Goal: Find specific page/section: Find specific page/section

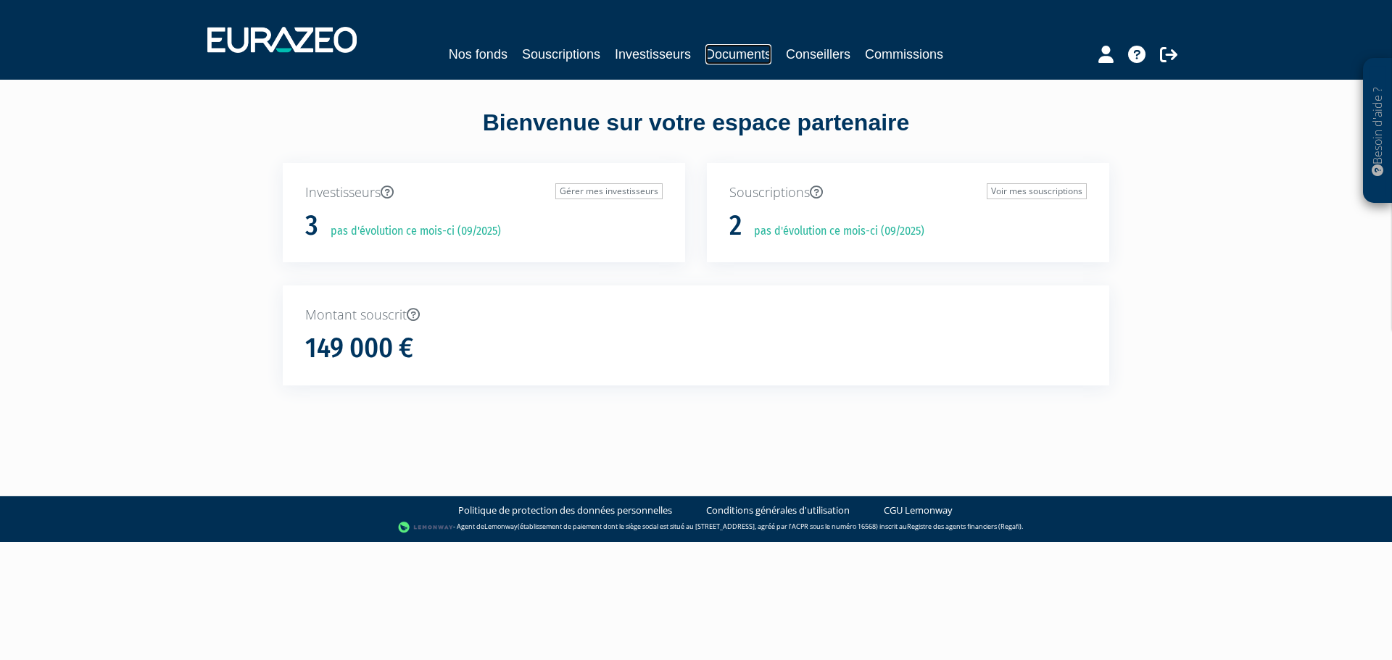
click at [749, 57] on link "Documents" at bounding box center [738, 54] width 66 height 20
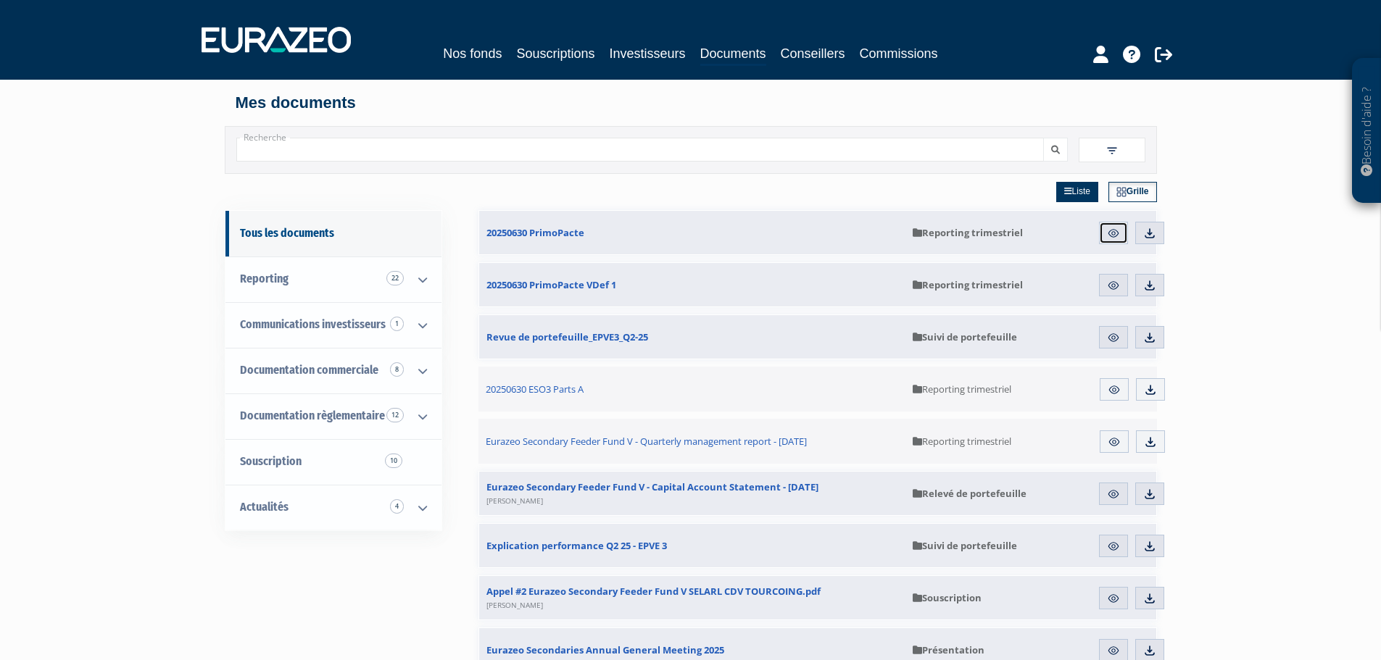
click at [1114, 233] on img at bounding box center [1113, 233] width 13 height 13
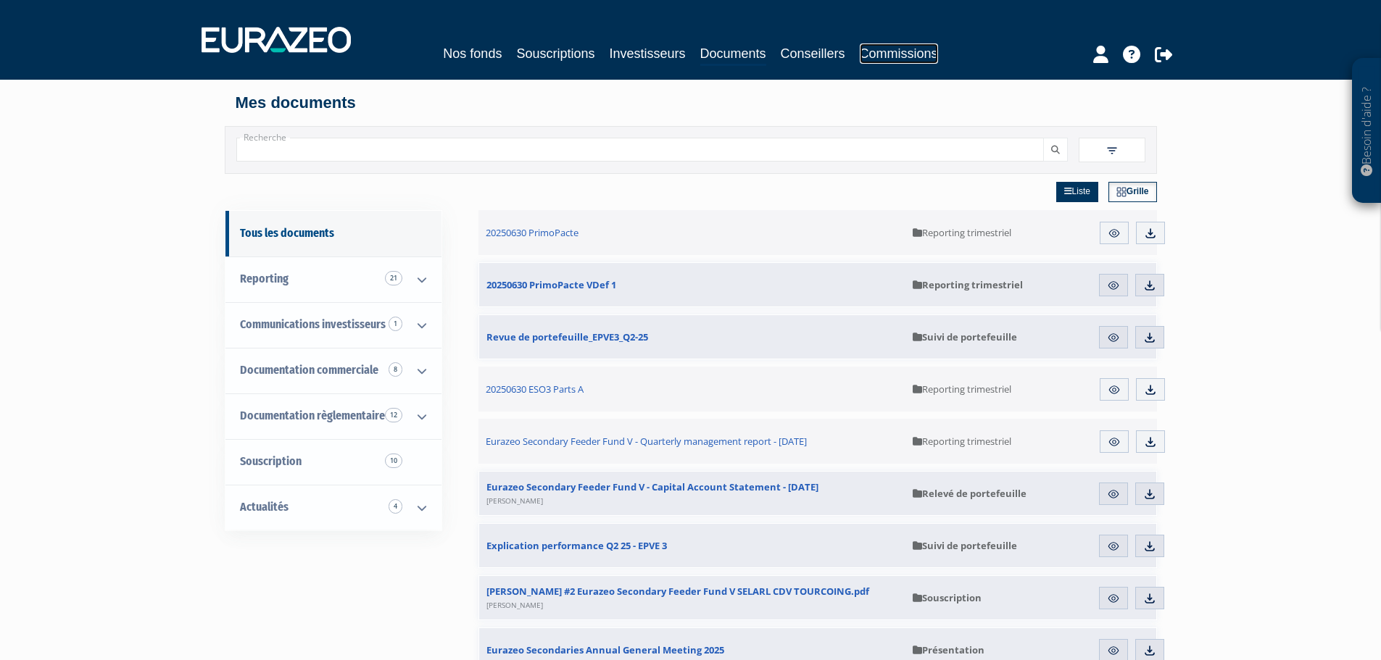
click at [891, 61] on link "Commissions" at bounding box center [899, 53] width 78 height 20
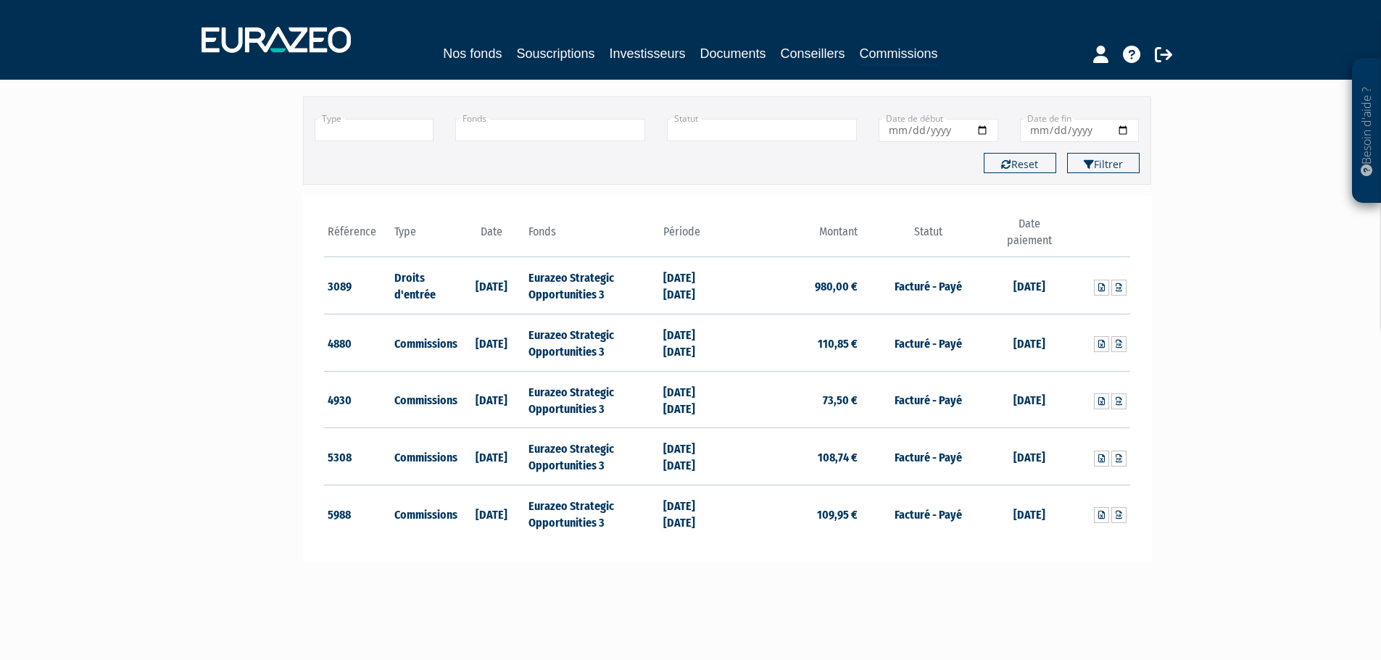
scroll to position [145, 0]
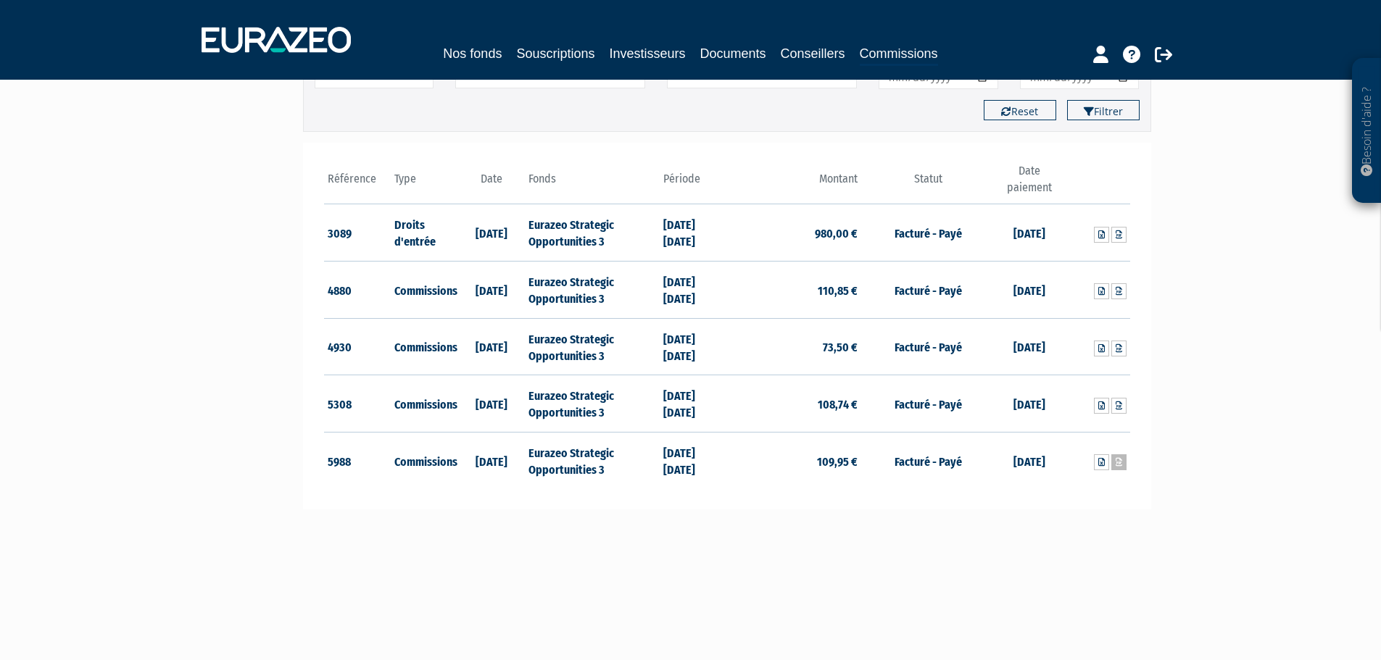
click at [1122, 462] on icon at bounding box center [1119, 462] width 7 height 9
click at [696, 542] on main "Filtrer Type Droits d'entrée Commissions + Fonds + +" at bounding box center [546, 359] width 558 height 660
click at [636, 563] on main "Filtrer Type Droits d'entrée Commissions + Fonds + +" at bounding box center [546, 359] width 558 height 660
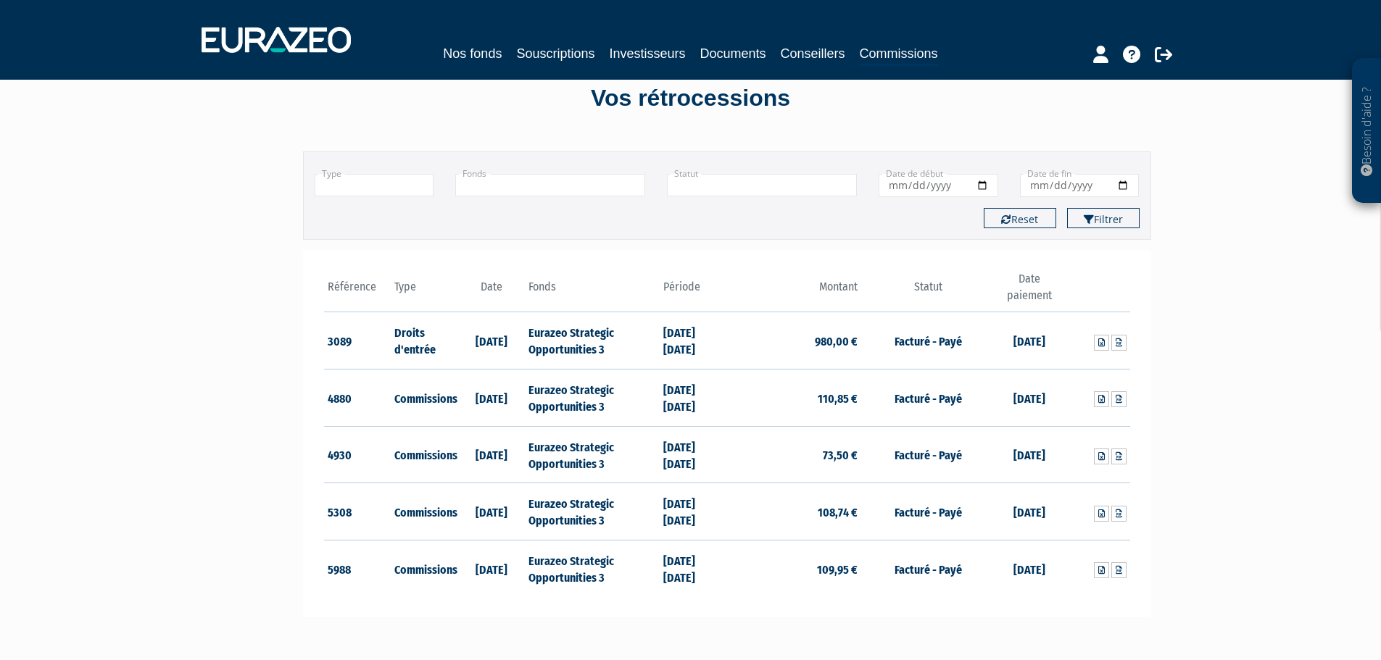
scroll to position [0, 0]
